Goal: Ask a question

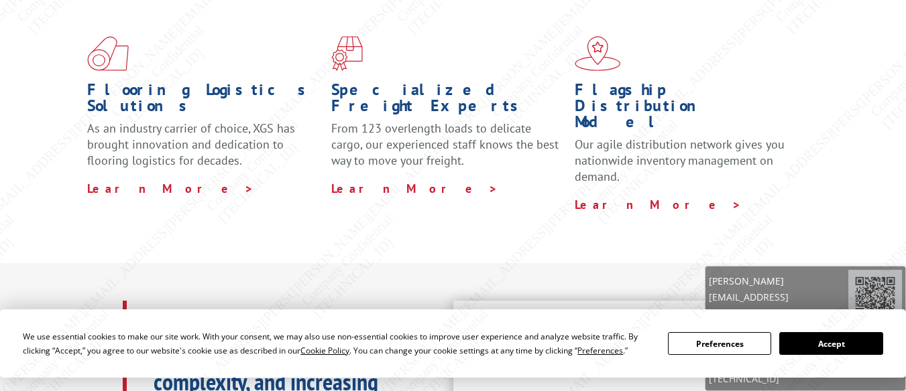
scroll to position [385, 0]
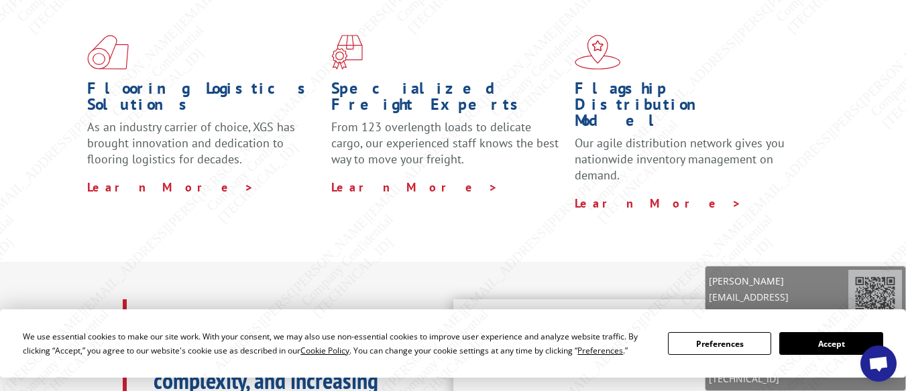
click at [877, 367] on span "Open chat" at bounding box center [877, 365] width 21 height 17
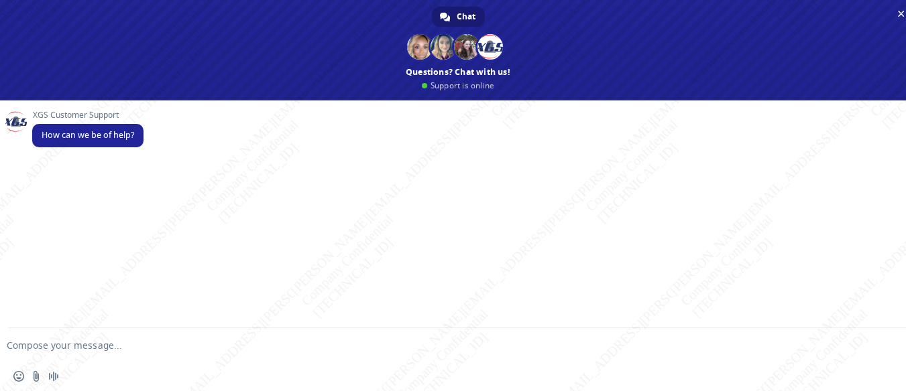
click at [158, 339] on form at bounding box center [442, 346] width 859 height 36
click at [78, 346] on textarea "Compose your message..." at bounding box center [436, 346] width 859 height 12
paste textarea "Can you please help me with the ETA for pickup or PRO# for this shipment, pleas…"
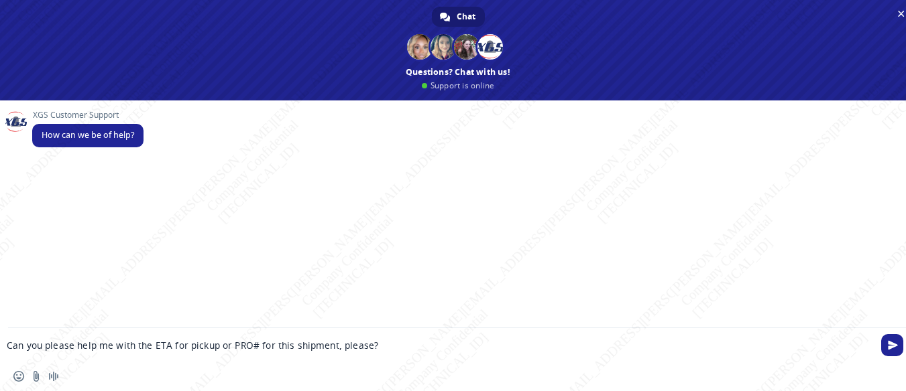
click at [280, 349] on textarea "Can you please help me with the ETA for pickup or PRO# for this shipment, pleas…" at bounding box center [436, 346] width 859 height 12
click at [339, 345] on textarea "Can you please help me with the ETA for pickup or PRO# for these shipment, plea…" at bounding box center [436, 346] width 859 height 12
click at [400, 342] on textarea "Can you please help me with the ETA for pickup or PRO# for these shipments, ple…" at bounding box center [436, 346] width 859 height 12
click at [407, 347] on textarea "Can you please help me with the ETA for pickup or PRO# for these shipments, ple…" at bounding box center [436, 346] width 859 height 12
paste textarea "BG1010156325"
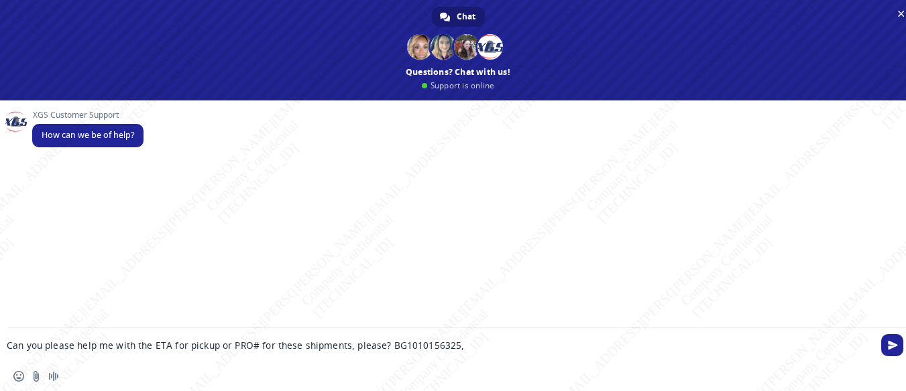
paste textarea "BG1012878025"
paste textarea "BG1013353225"
type textarea "Can you please help me with the ETA for pickup or PRO# for these shipments, ple…"
click at [896, 342] on span "Send" at bounding box center [893, 346] width 10 height 10
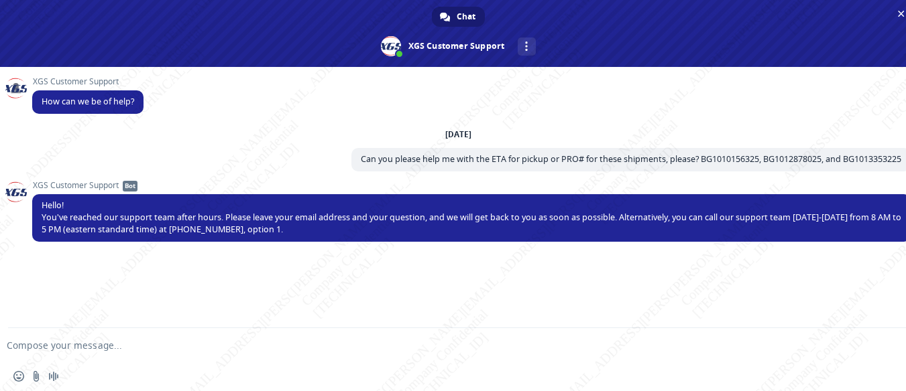
click at [282, 351] on textarea "Compose your message..." at bounding box center [436, 346] width 859 height 12
paste textarea "[EMAIL_ADDRESS][DOMAIN_NAME]"
type textarea "[EMAIL_ADDRESS][DOMAIN_NAME]"
click at [896, 347] on span "Send" at bounding box center [893, 346] width 10 height 10
